Goal: Transaction & Acquisition: Purchase product/service

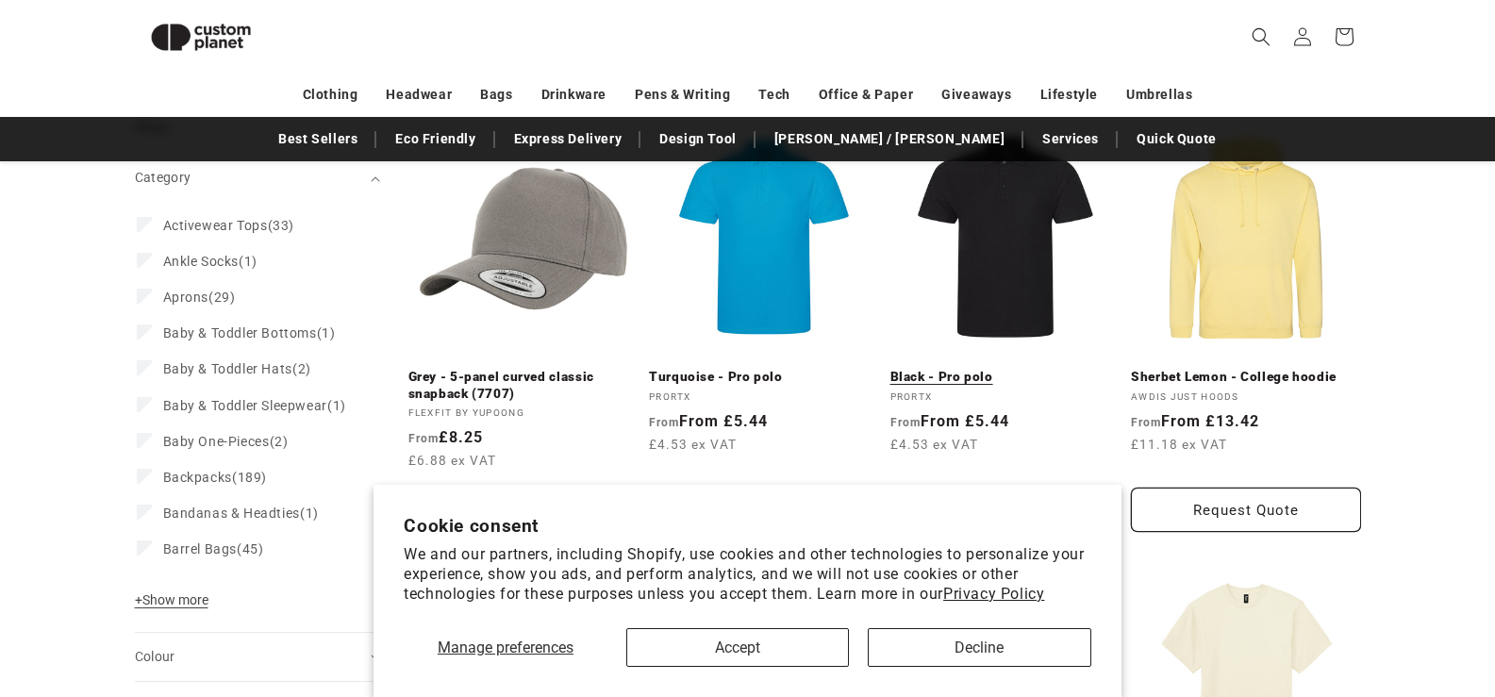
scroll to position [257, 0]
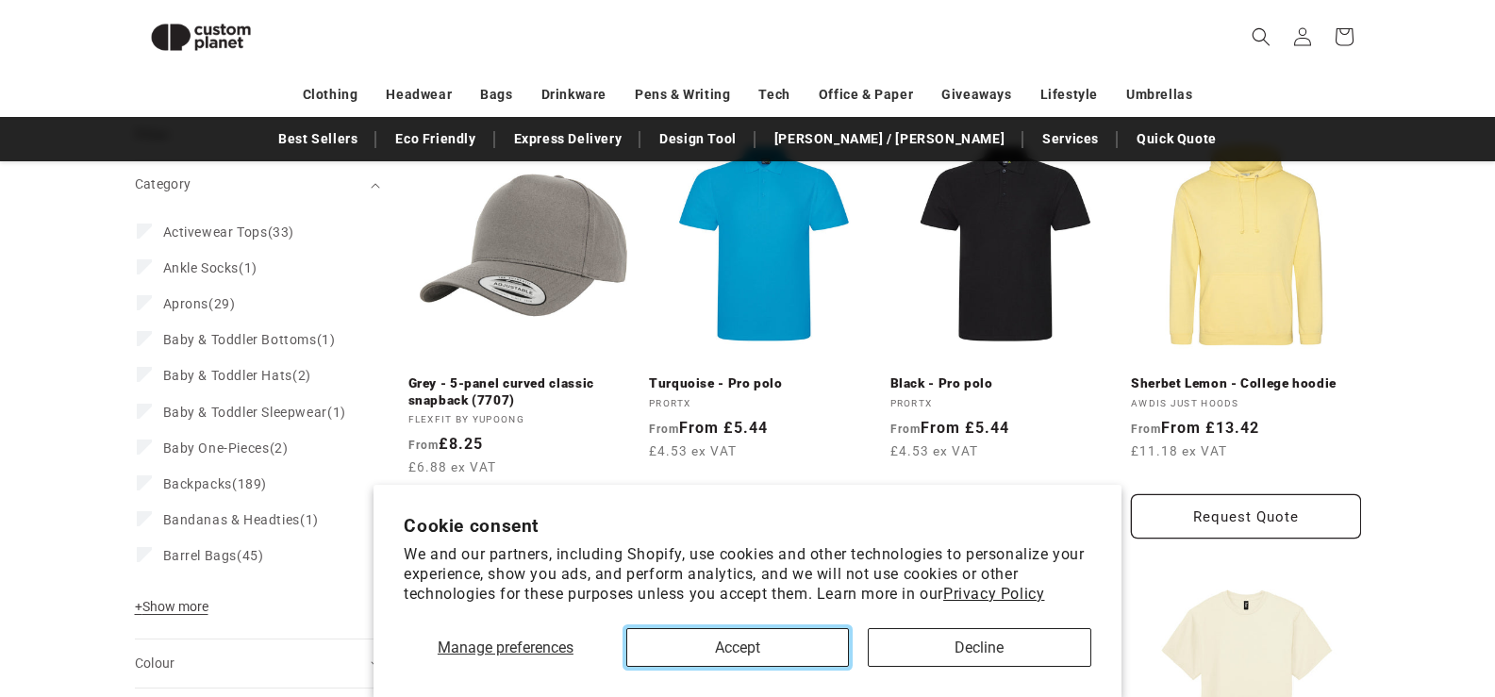
click at [777, 654] on button "Accept" at bounding box center [737, 647] width 223 height 39
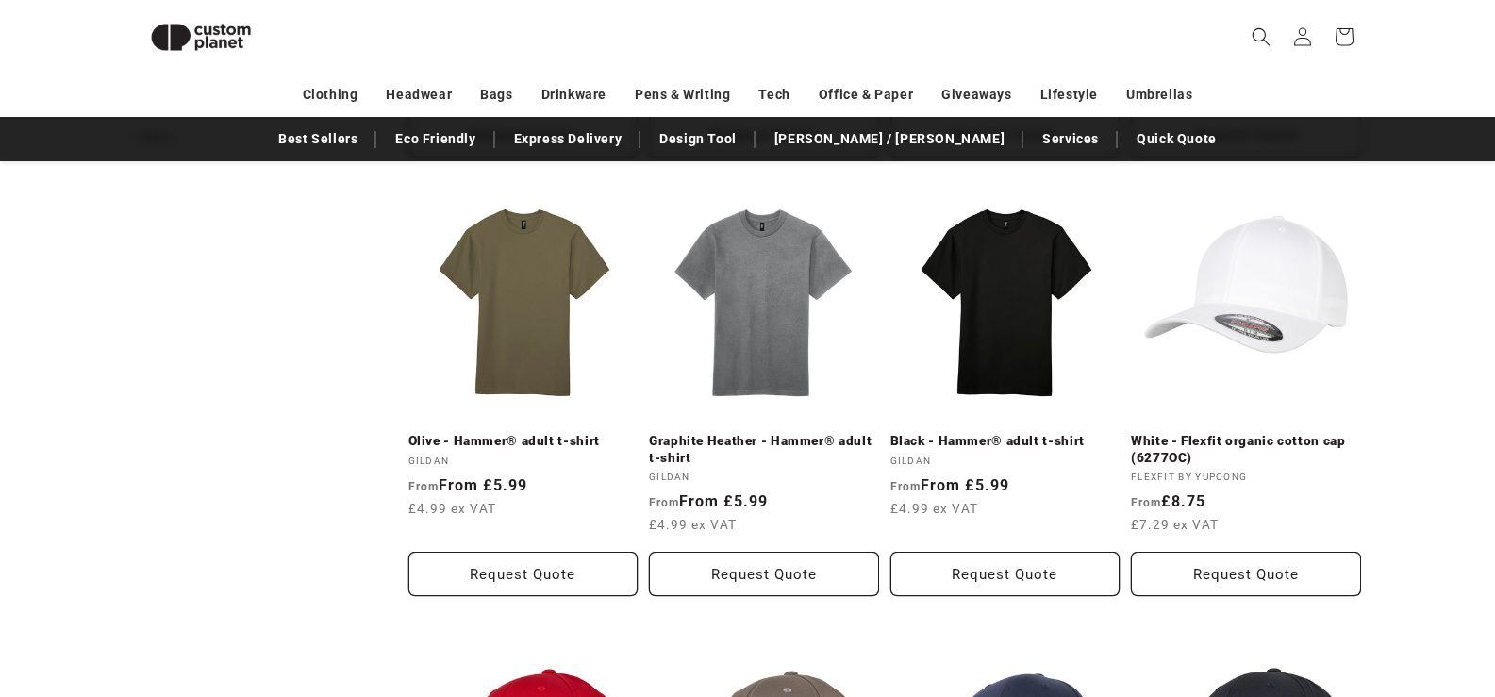
scroll to position [1106, 0]
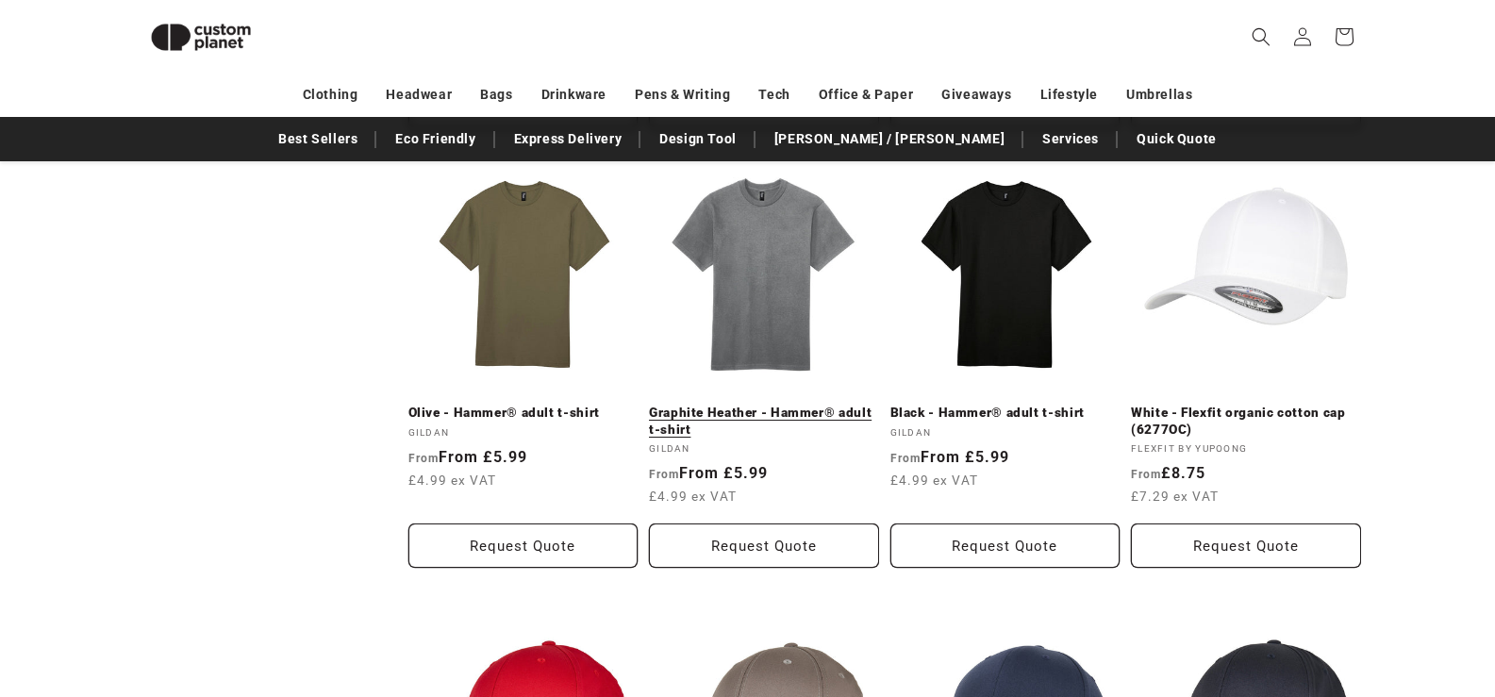
click at [762, 405] on link "Graphite Heather - Hammer® adult t-shirt" at bounding box center [764, 421] width 230 height 33
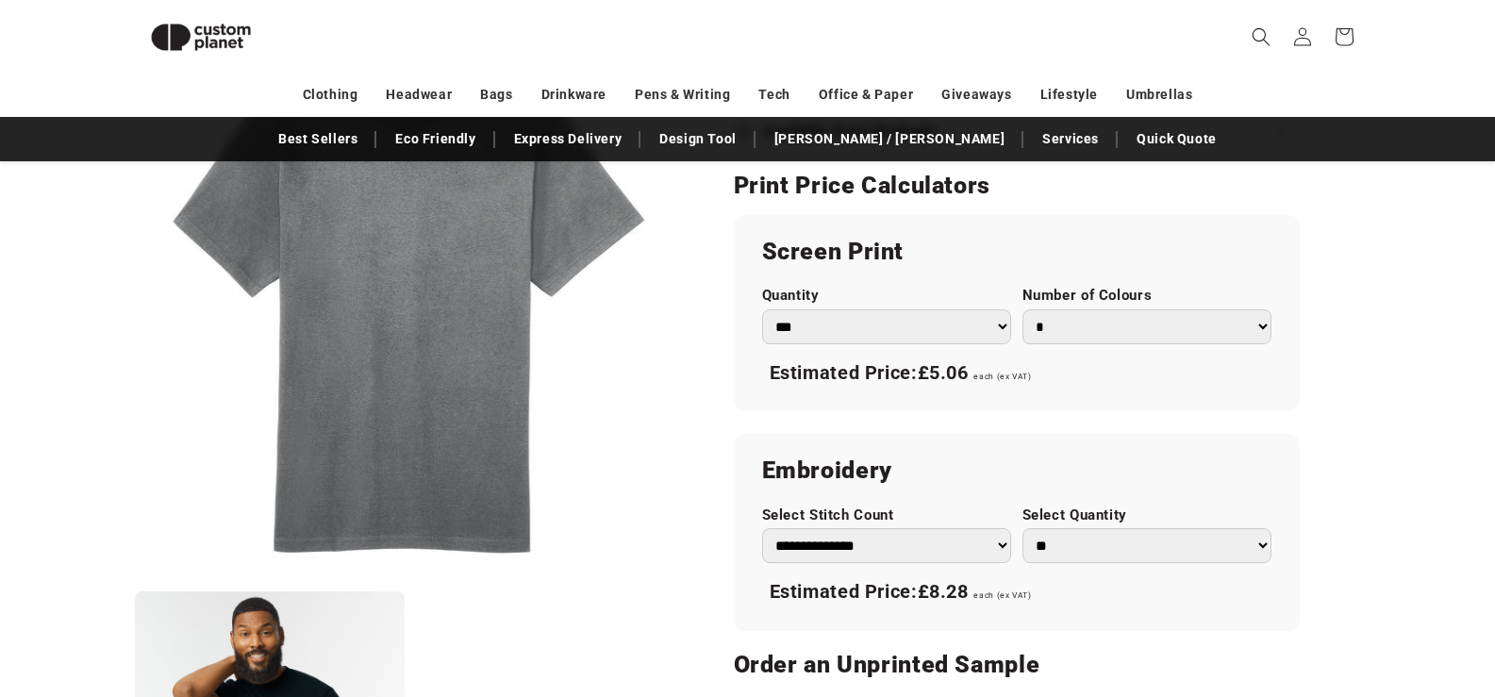
scroll to position [1012, 0]
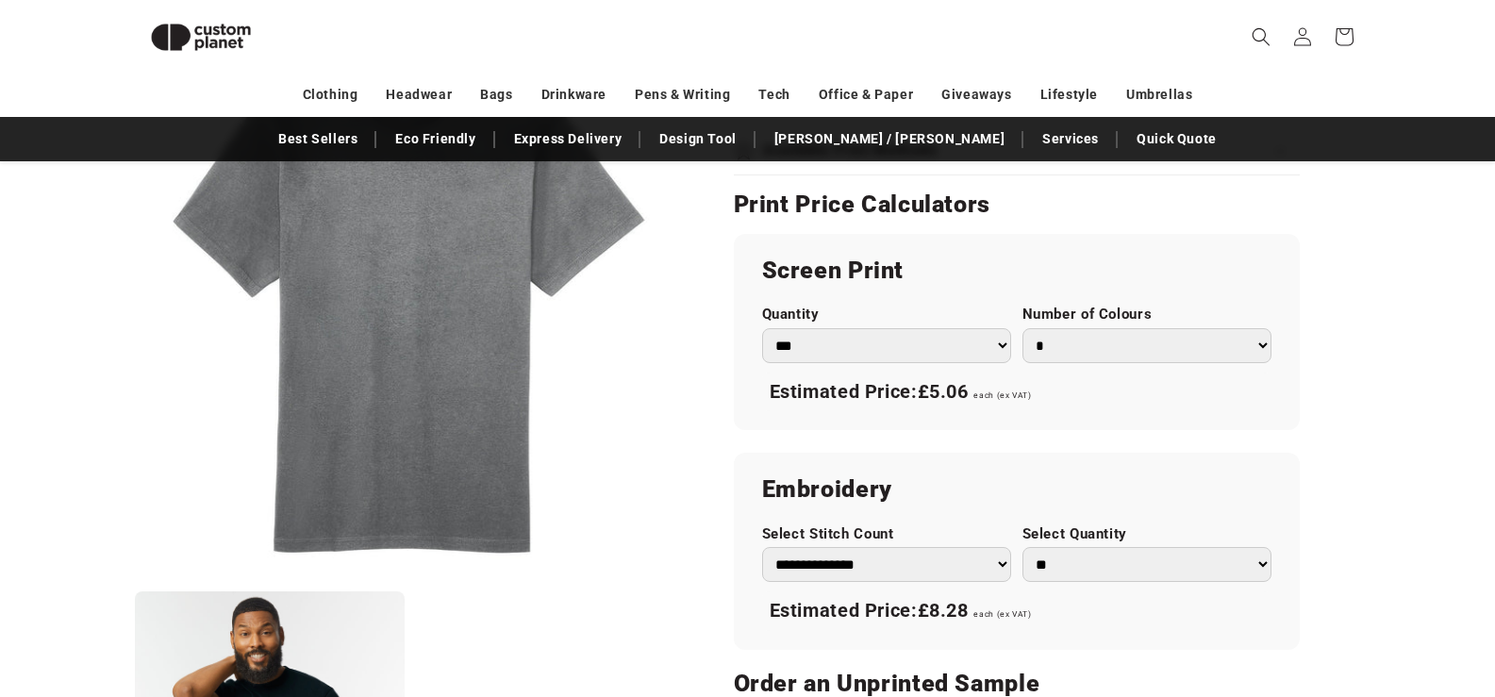
click at [1051, 343] on select "* * * * * * *" at bounding box center [1146, 345] width 249 height 35
click at [1022, 328] on select "* * * * * * *" at bounding box center [1146, 345] width 249 height 35
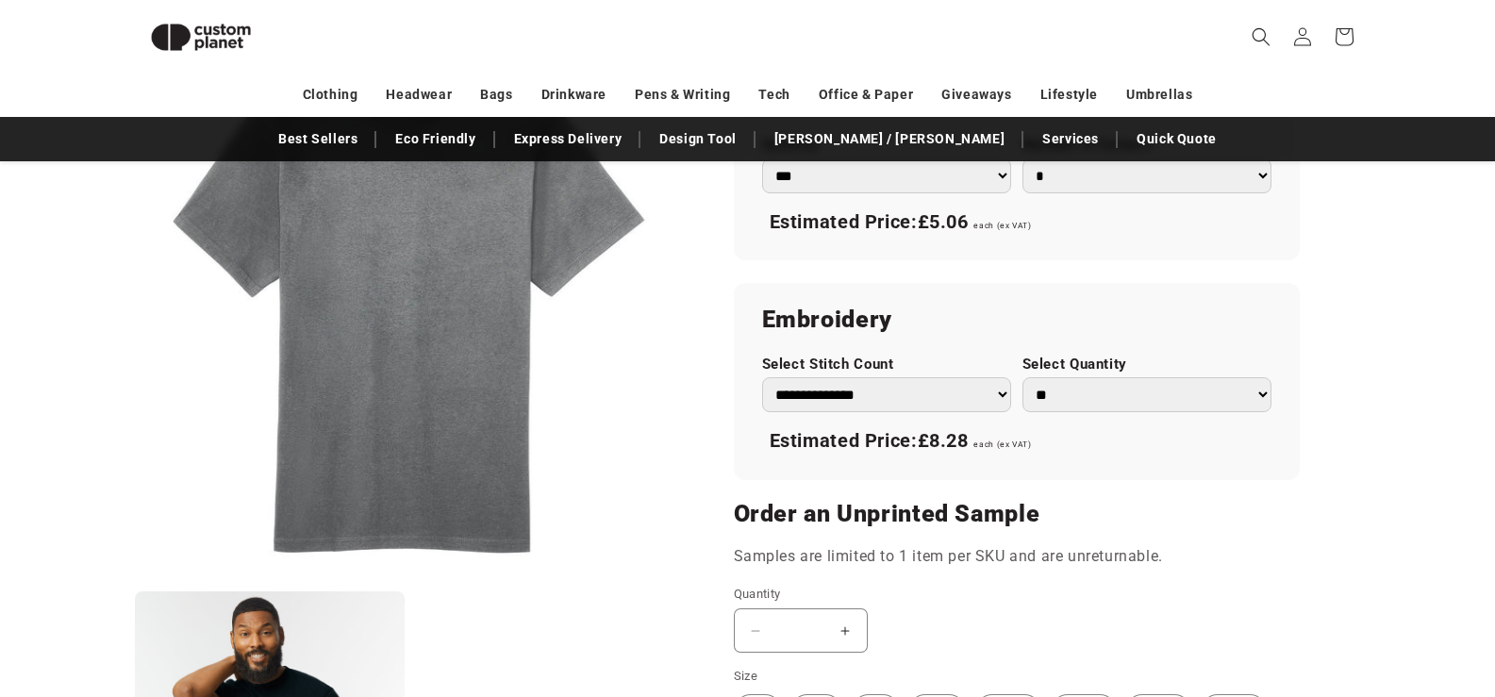
scroll to position [1389, 0]
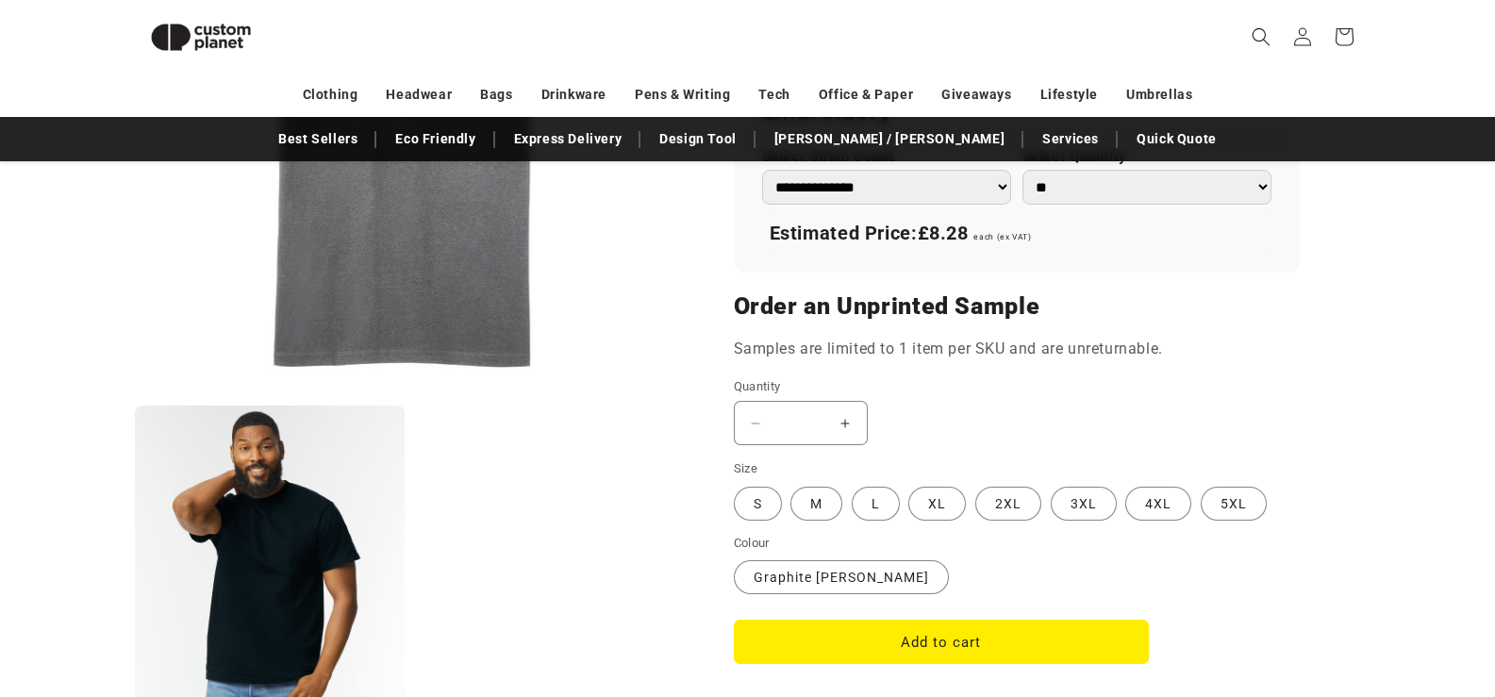
click at [847, 421] on button "Increase quantity for Graphite Heather - Hammer® adult t-shirt" at bounding box center [845, 423] width 42 height 44
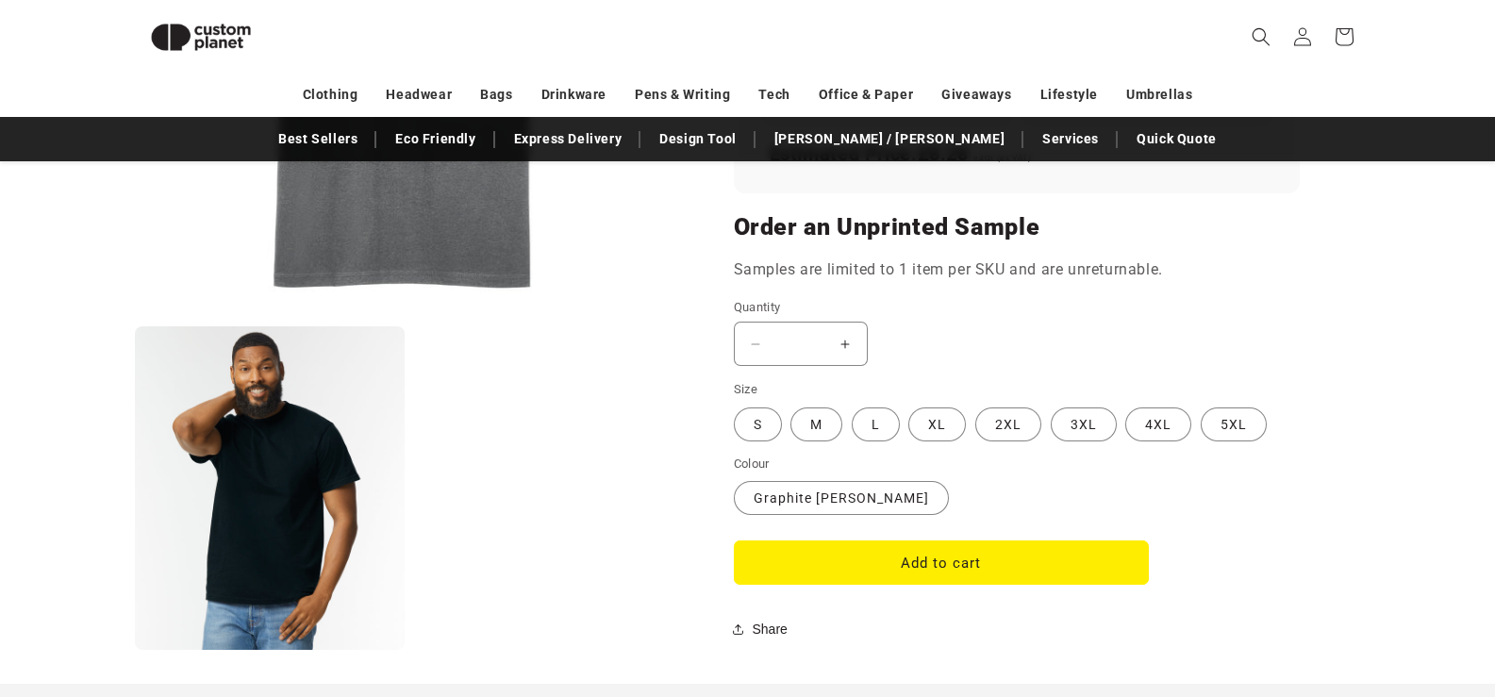
scroll to position [1672, 0]
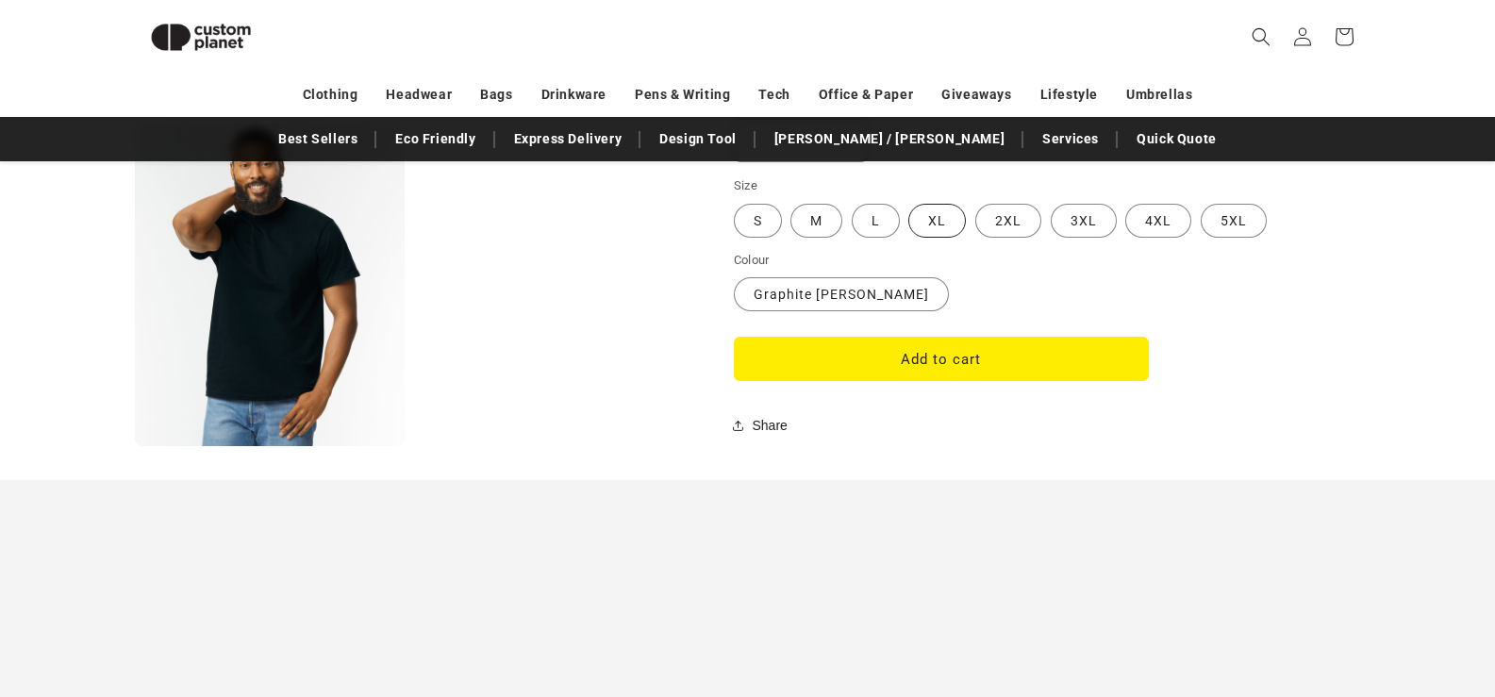
click at [953, 222] on label "XL Variant sold out or unavailable" at bounding box center [937, 221] width 58 height 34
click at [902, 362] on button "Add to cart" at bounding box center [941, 359] width 415 height 44
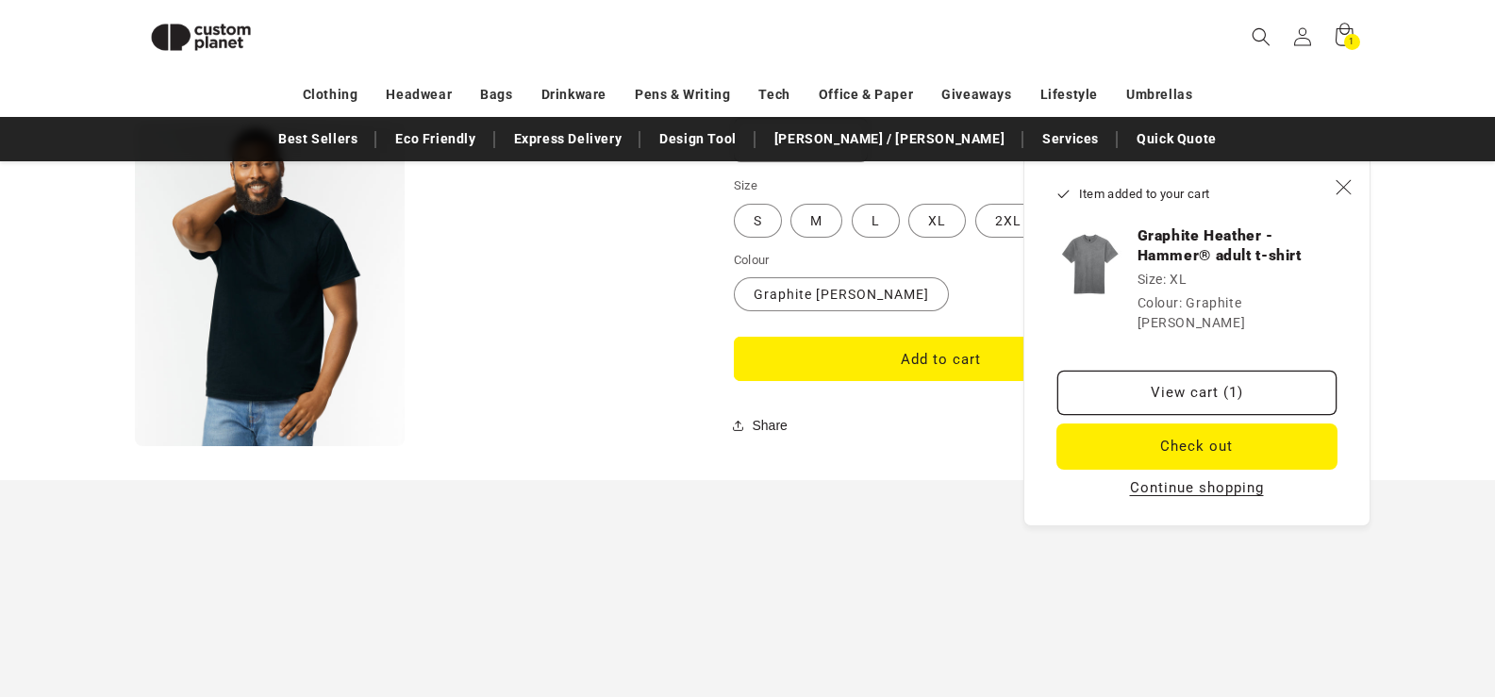
click at [1222, 429] on button "Check out" at bounding box center [1196, 446] width 279 height 44
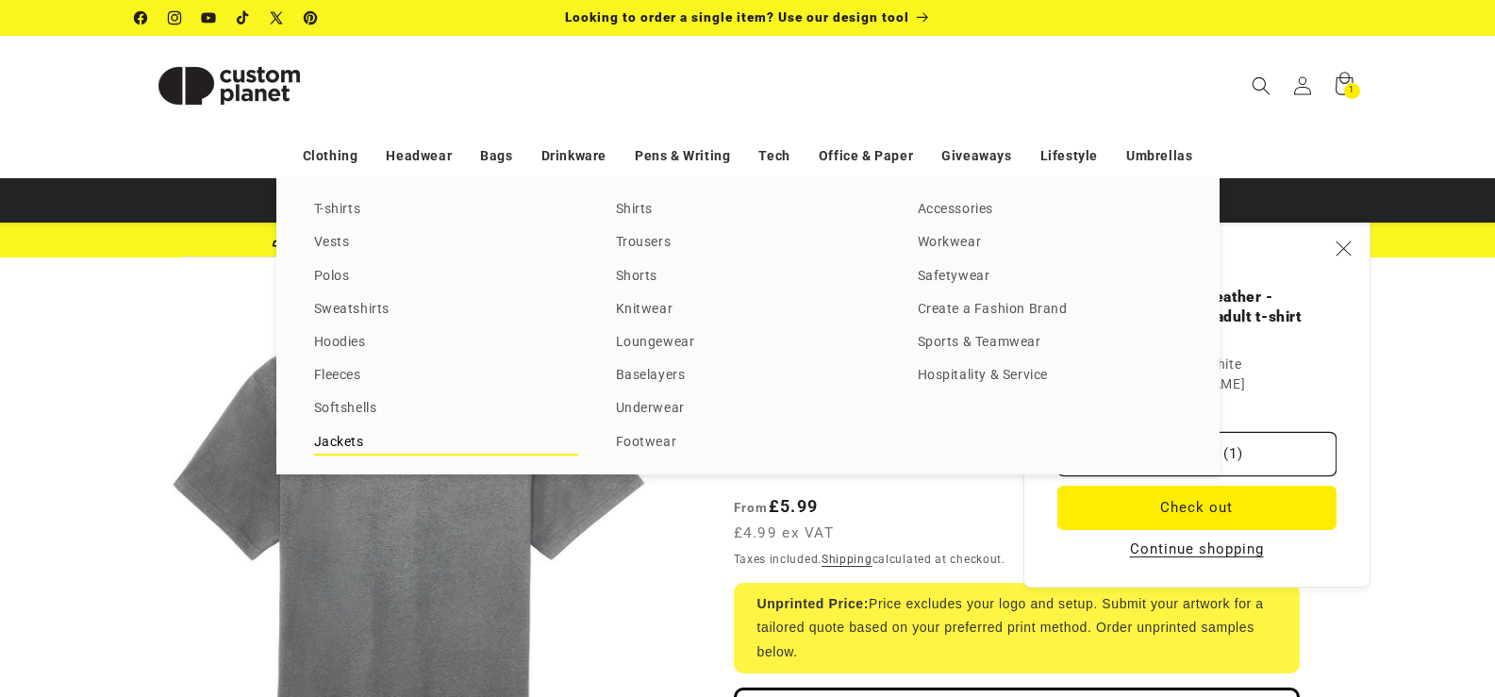
click at [334, 440] on link "Jackets" at bounding box center [446, 442] width 264 height 25
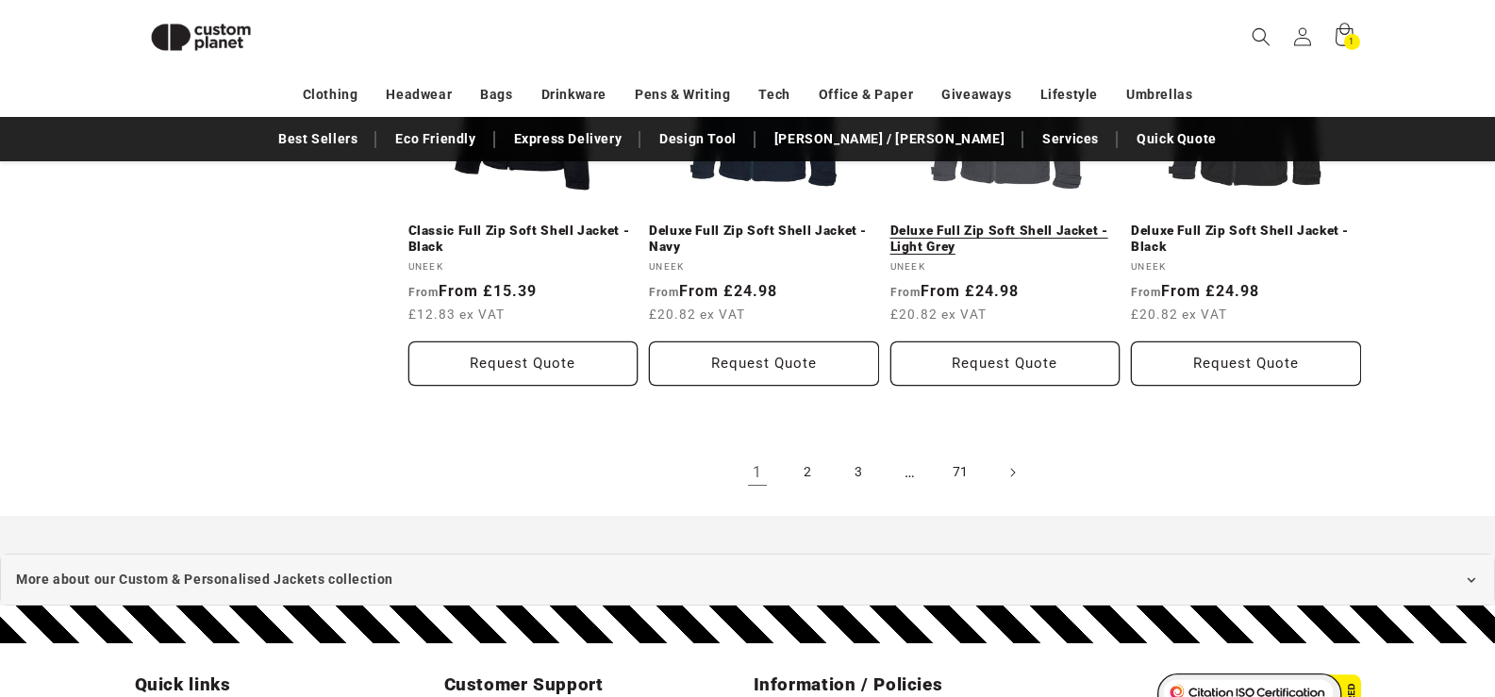
scroll to position [2332, 0]
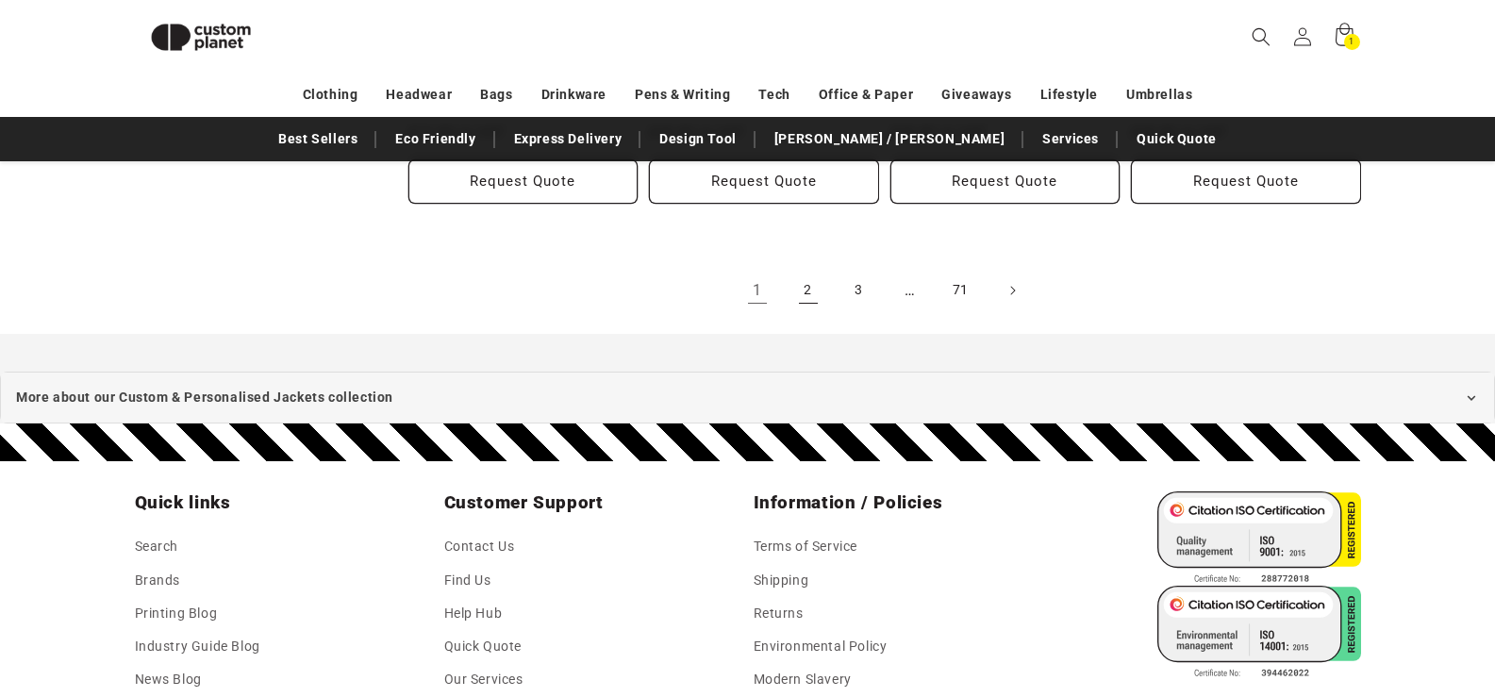
click at [815, 286] on link "2" at bounding box center [807, 290] width 41 height 41
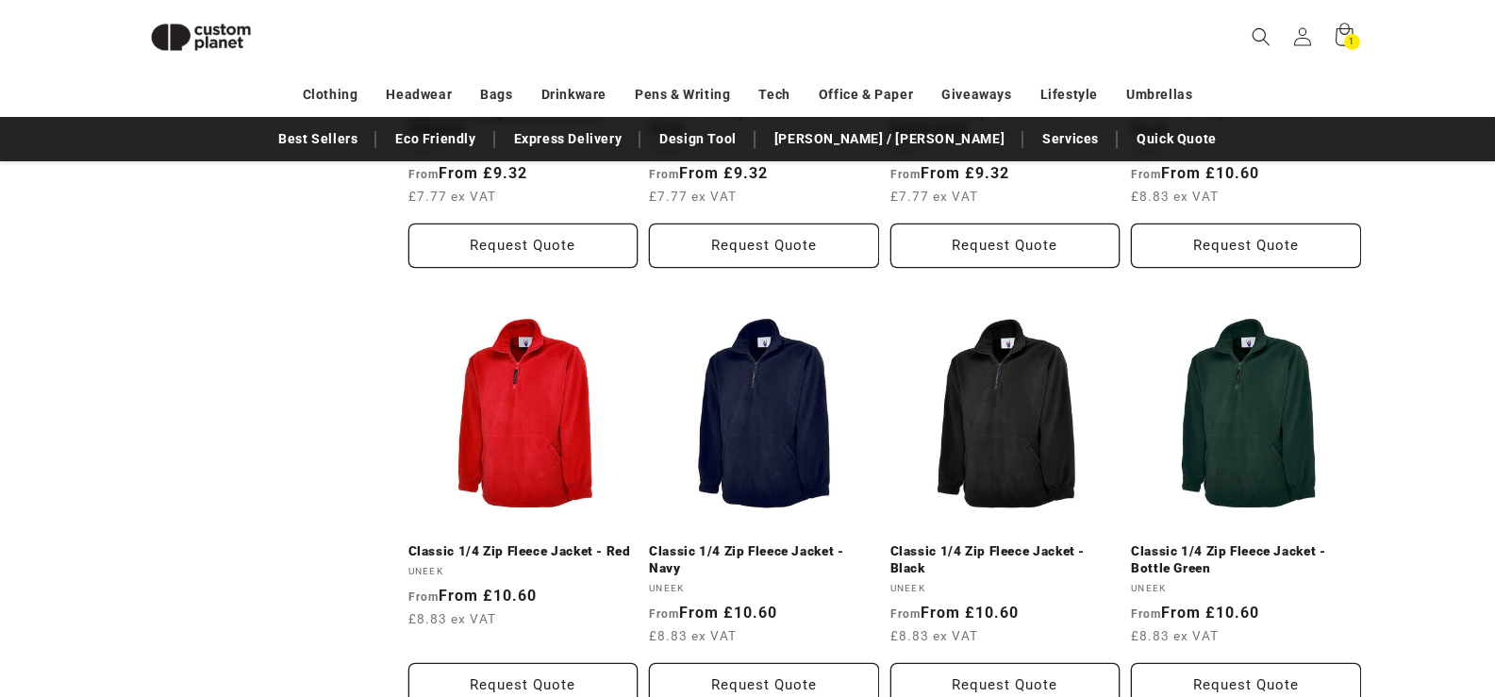
scroll to position [1388, 0]
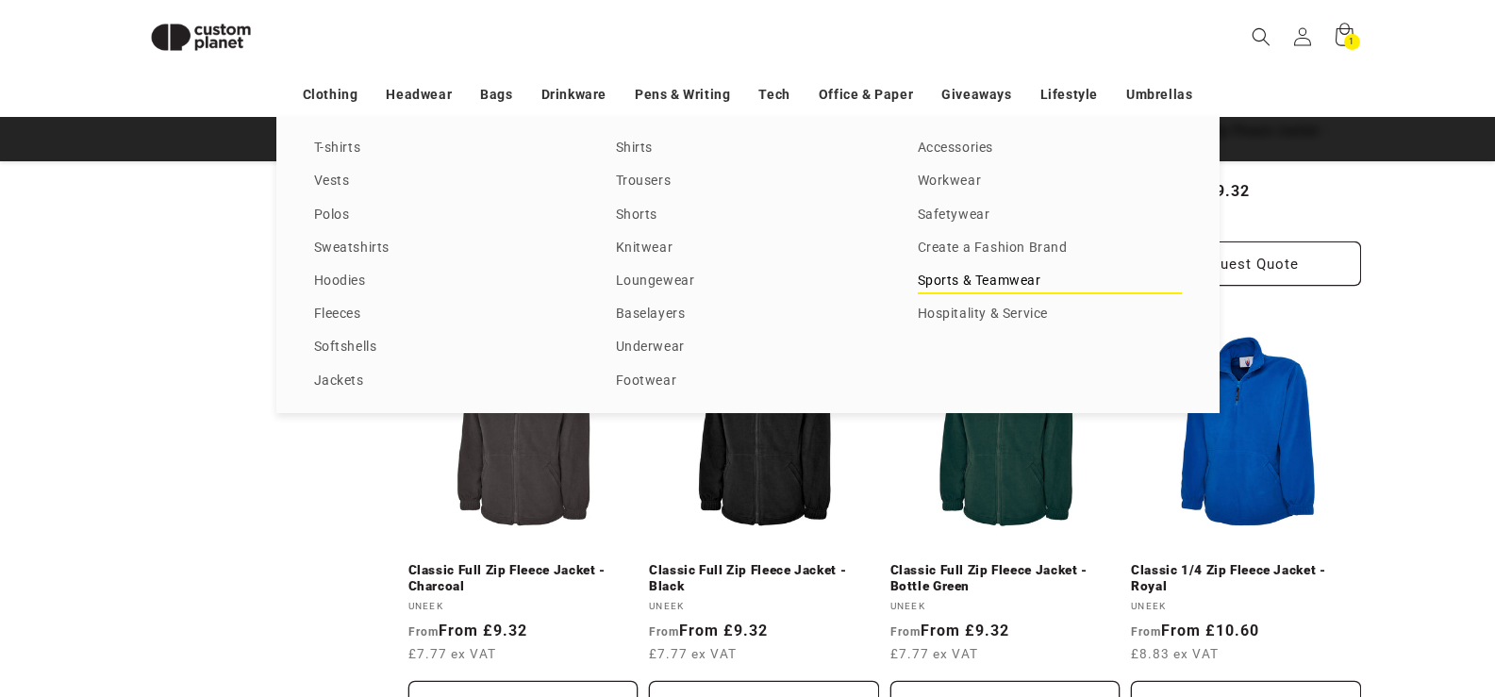
click at [955, 281] on link "Sports & Teamwear" at bounding box center [1049, 281] width 264 height 25
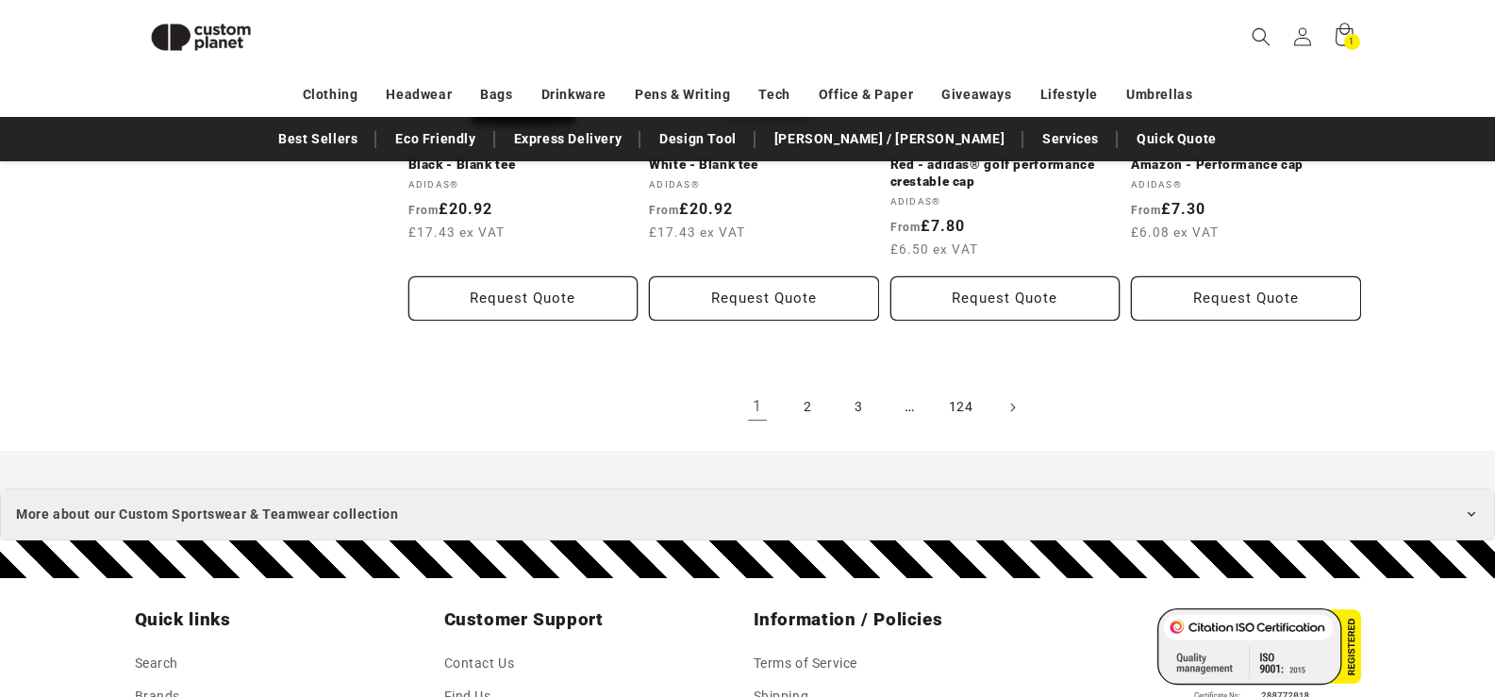
scroll to position [2236, 0]
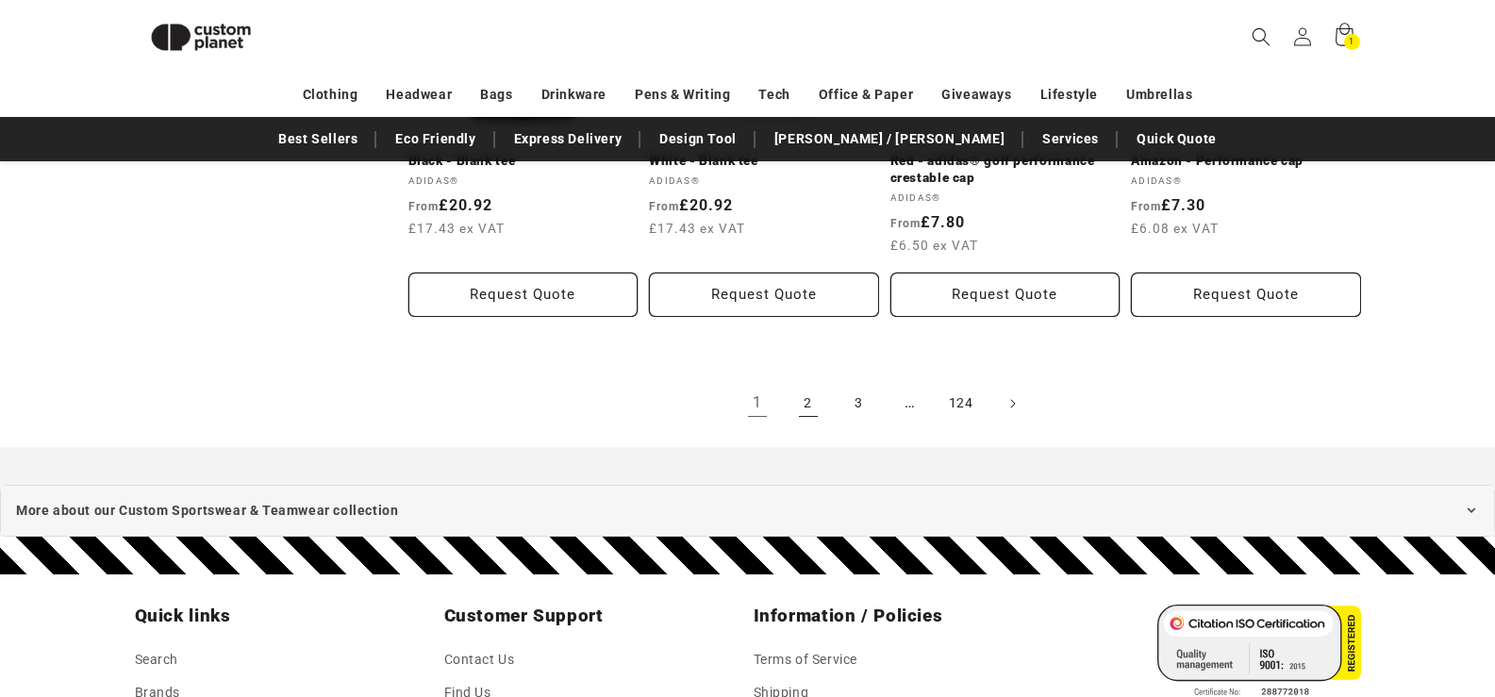
click at [814, 403] on link "2" at bounding box center [807, 403] width 41 height 41
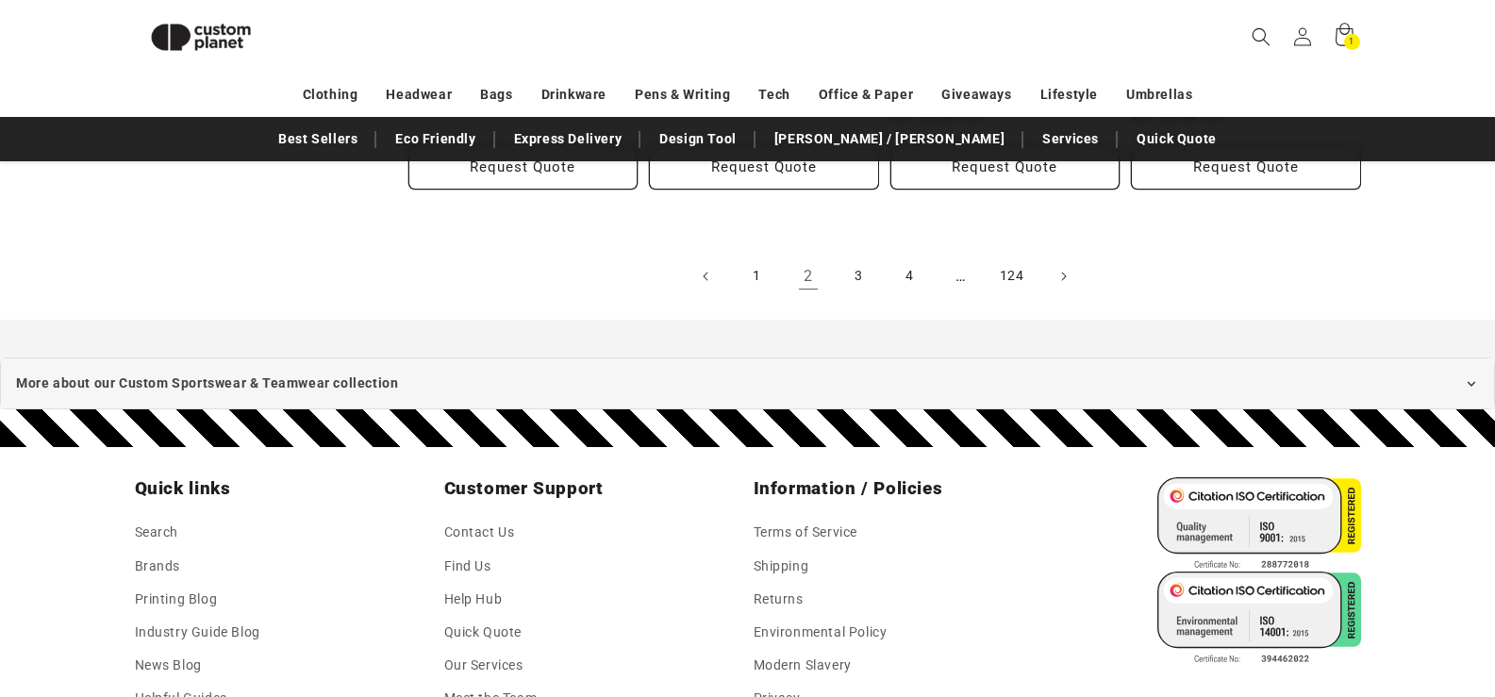
scroll to position [2238, 0]
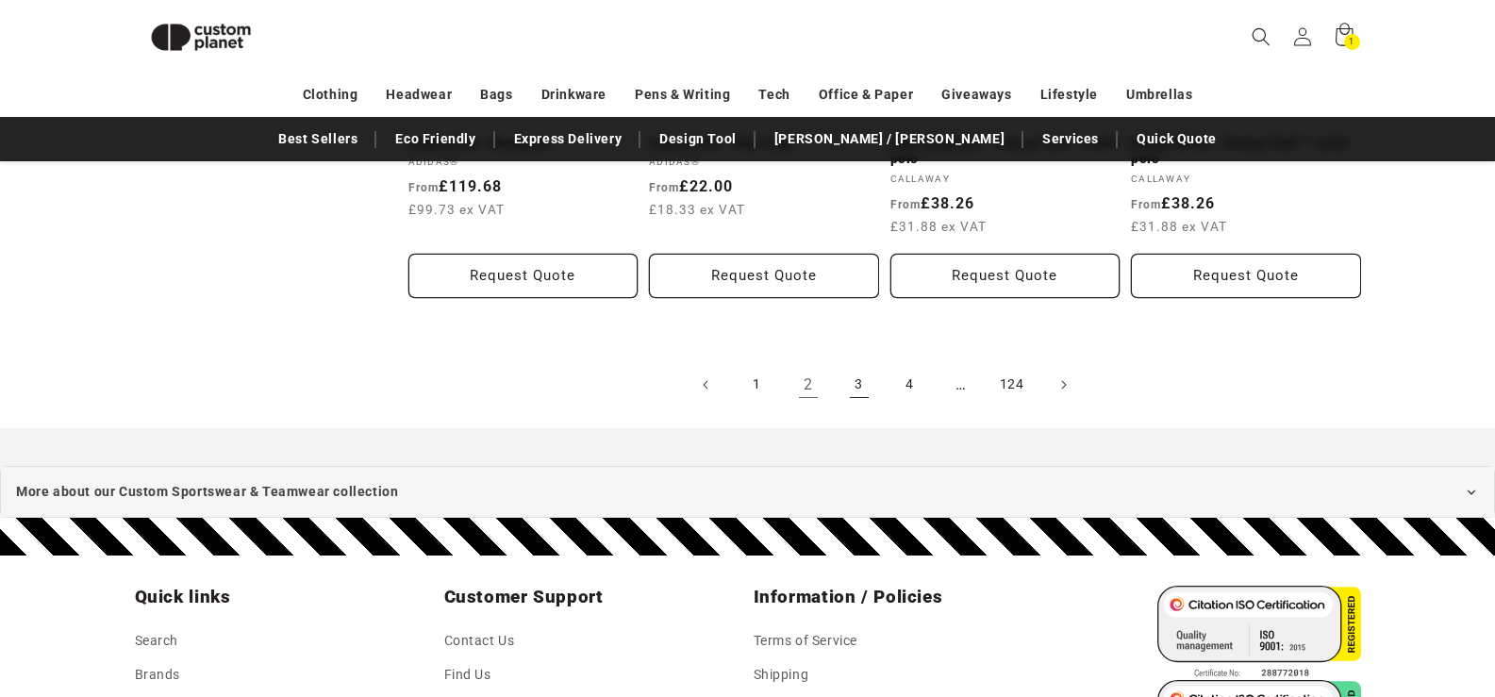
click at [845, 388] on link "3" at bounding box center [858, 384] width 41 height 41
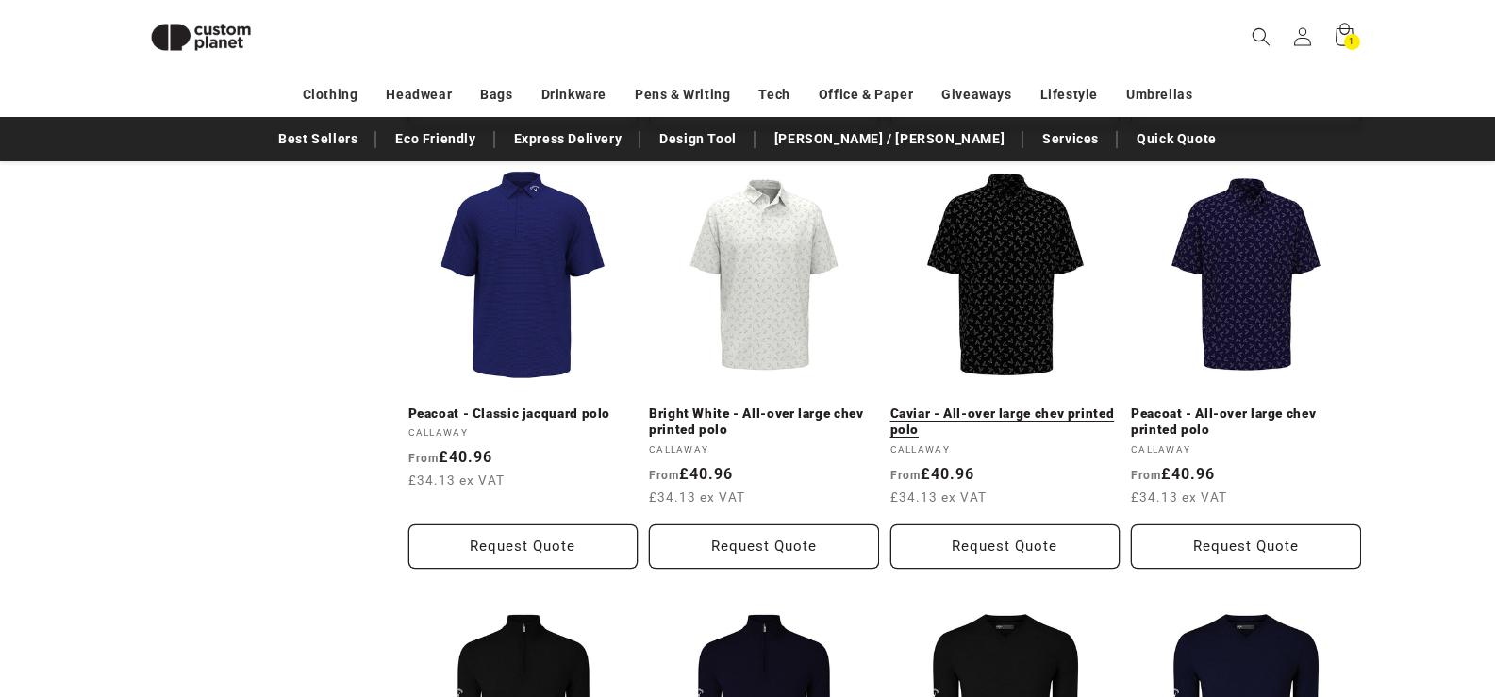
scroll to position [1578, 0]
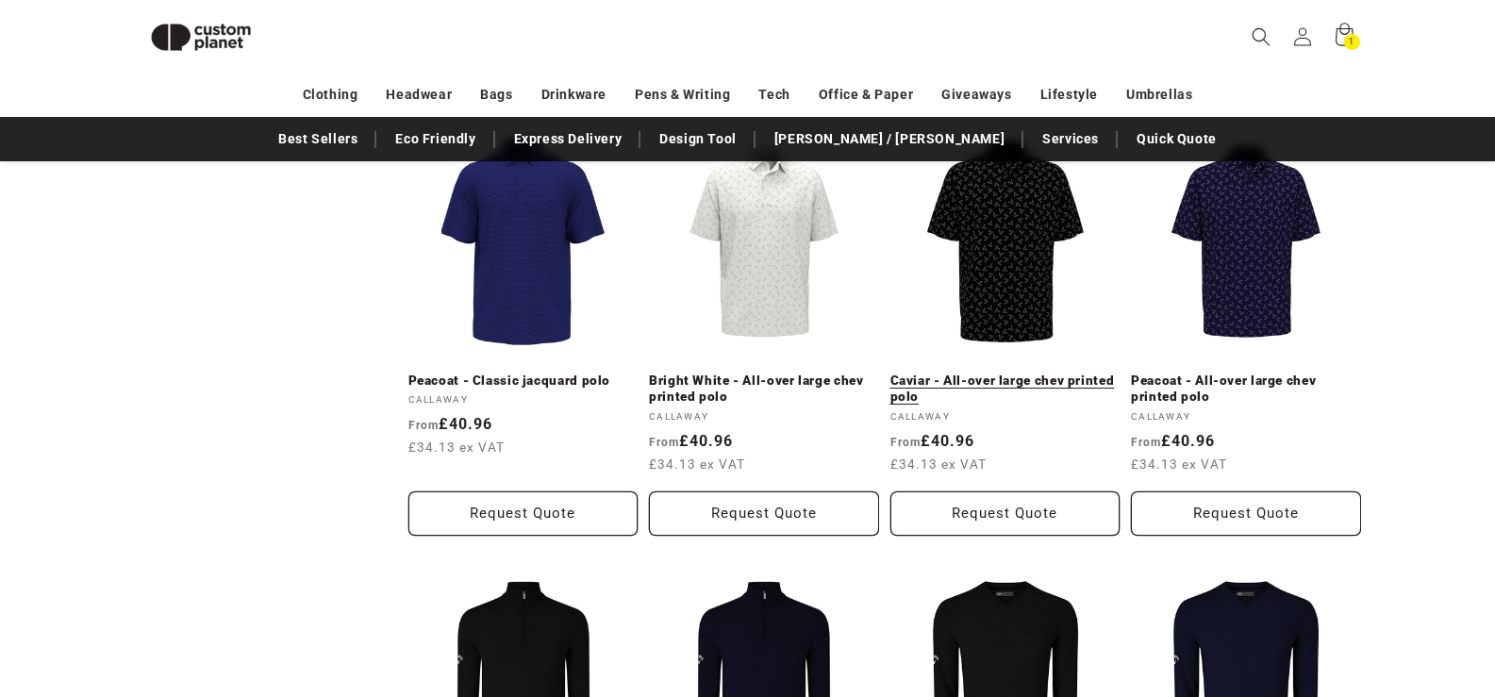
click at [1016, 372] on link "Caviar - All-over large chev printed polo" at bounding box center [1005, 388] width 230 height 33
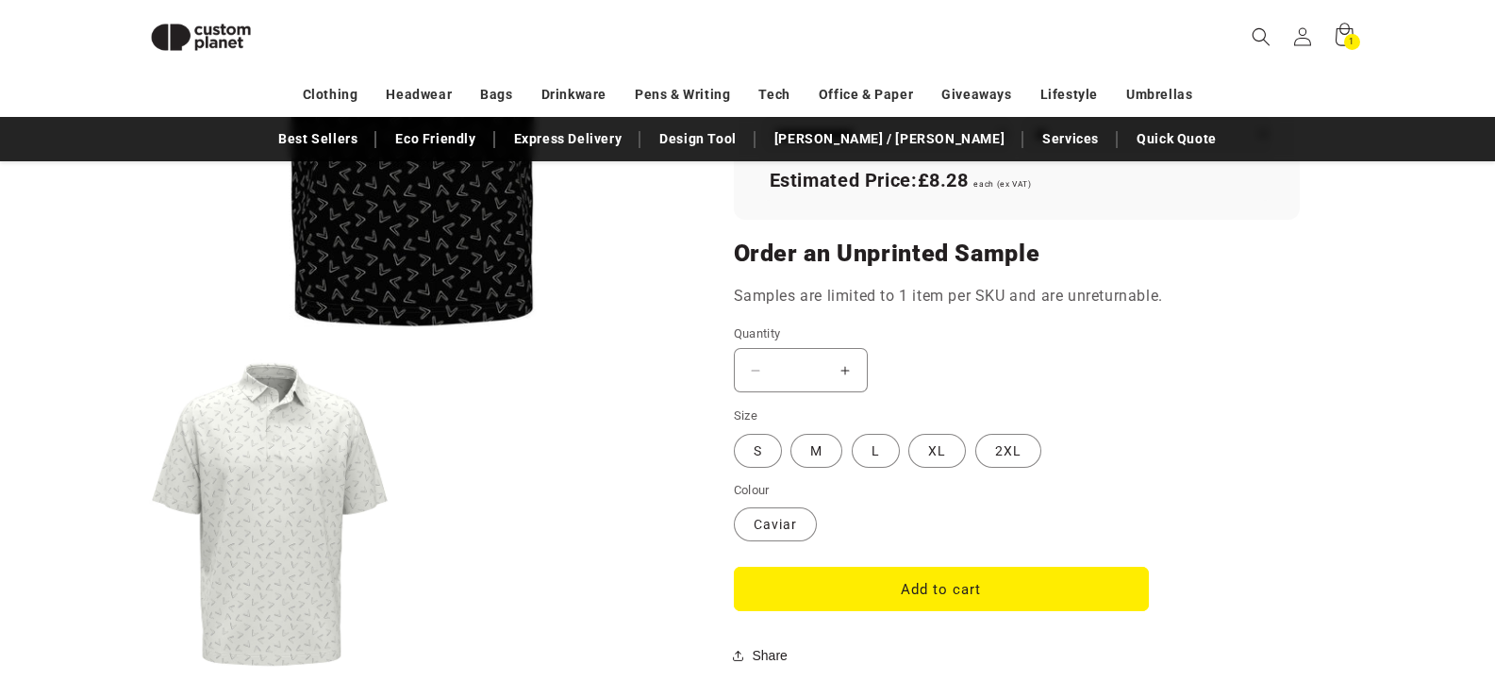
scroll to position [1766, 0]
